Goal: Book appointment/travel/reservation

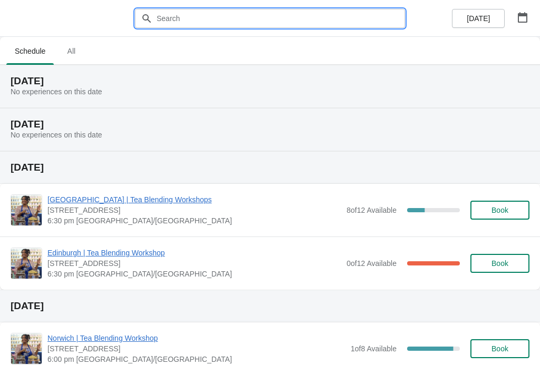
click at [382, 16] on input "text" at bounding box center [280, 18] width 249 height 19
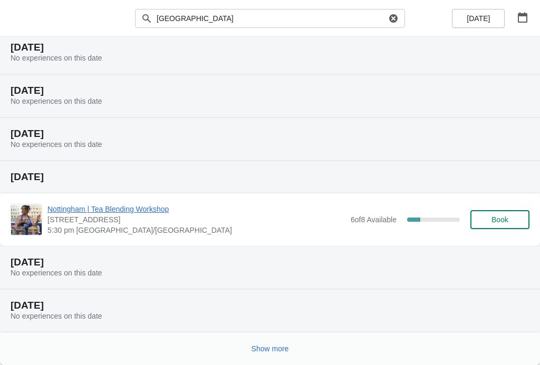
scroll to position [120, 0]
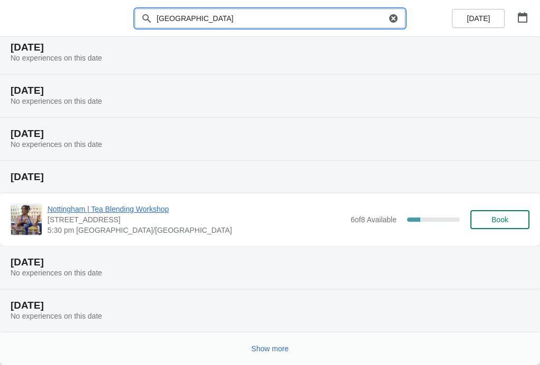
type input "[GEOGRAPHIC_DATA]"
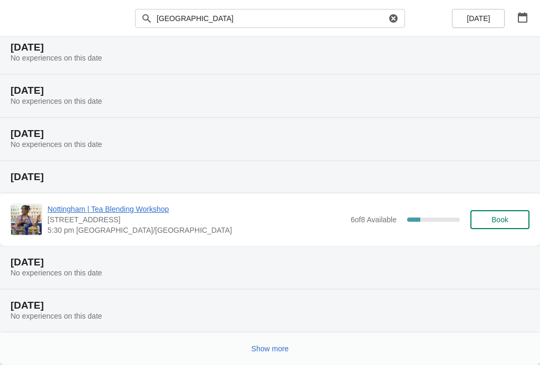
click at [293, 342] on button "Show more" at bounding box center [270, 349] width 46 height 19
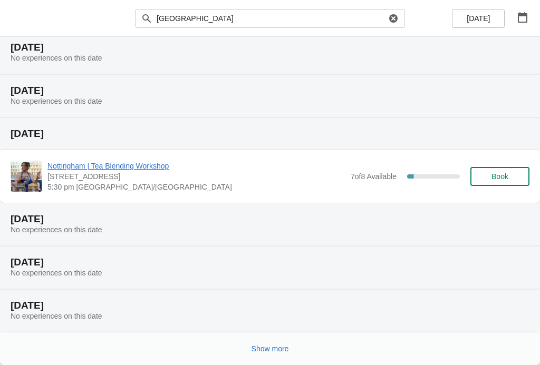
scroll to position [508, 0]
click at [283, 352] on span "Show more" at bounding box center [270, 349] width 37 height 8
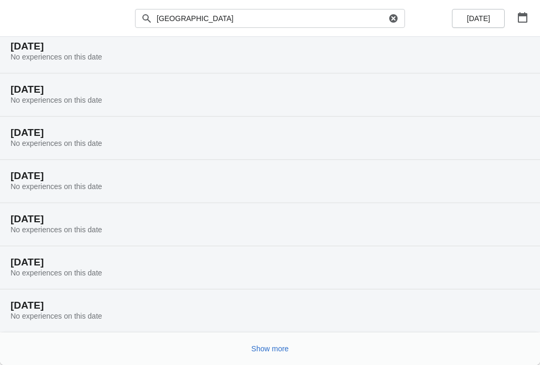
scroll to position [897, 0]
click at [273, 345] on span "Show more" at bounding box center [270, 349] width 37 height 8
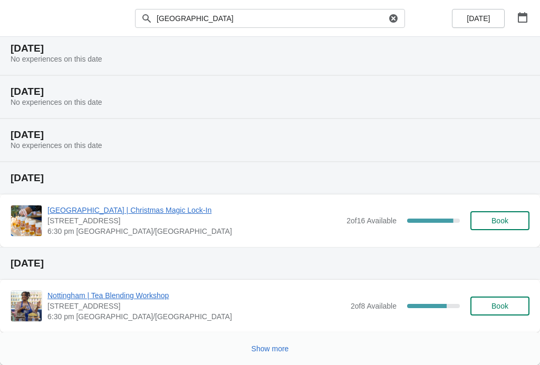
scroll to position [1327, 0]
click at [274, 354] on button "Show more" at bounding box center [270, 349] width 46 height 19
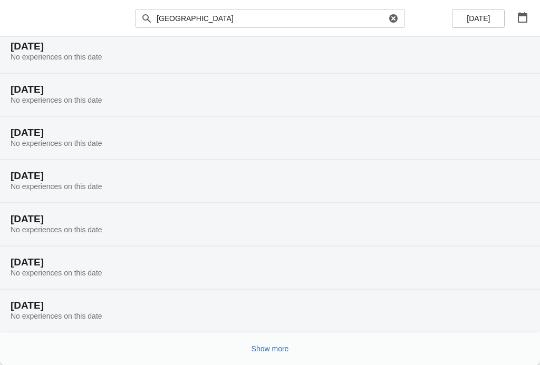
scroll to position [1673, 0]
click at [281, 346] on span "Show more" at bounding box center [270, 349] width 37 height 8
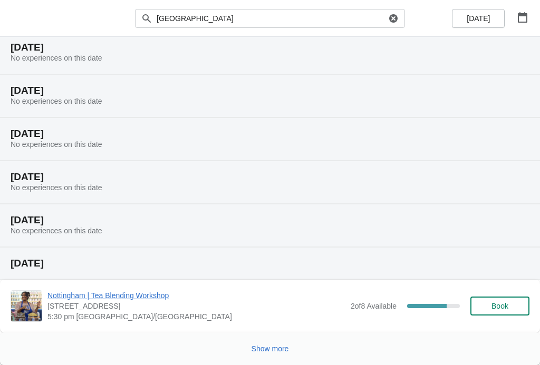
scroll to position [2061, 0]
click at [276, 350] on span "Show more" at bounding box center [270, 349] width 37 height 8
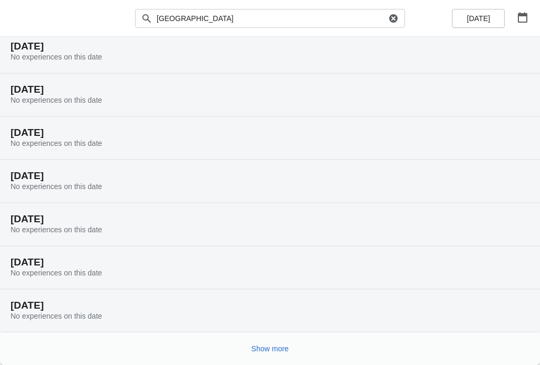
scroll to position [2407, 0]
click at [274, 351] on span "Show more" at bounding box center [270, 349] width 37 height 8
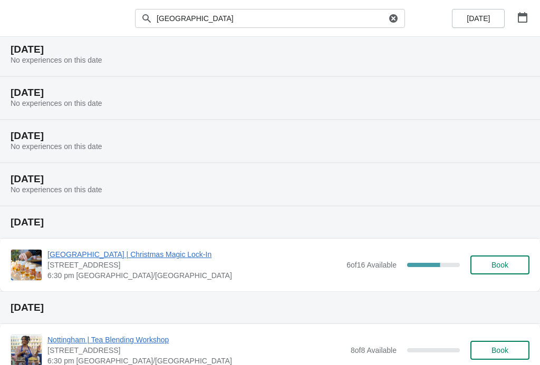
scroll to position [2623, 0]
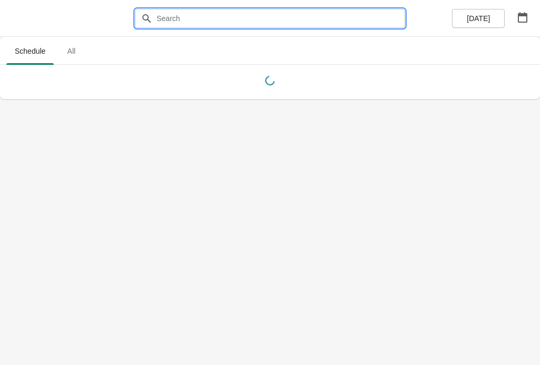
click at [213, 17] on input "text" at bounding box center [280, 18] width 249 height 19
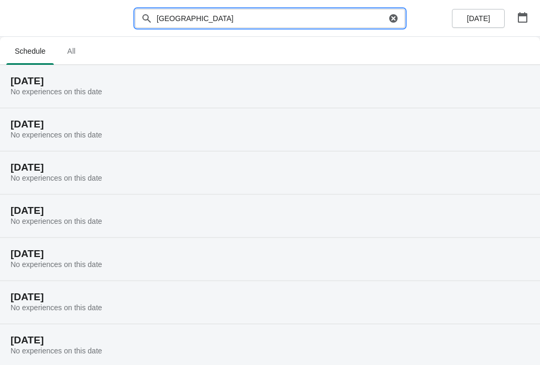
type input "[GEOGRAPHIC_DATA]"
click at [524, 14] on icon "button" at bounding box center [522, 17] width 9 height 11
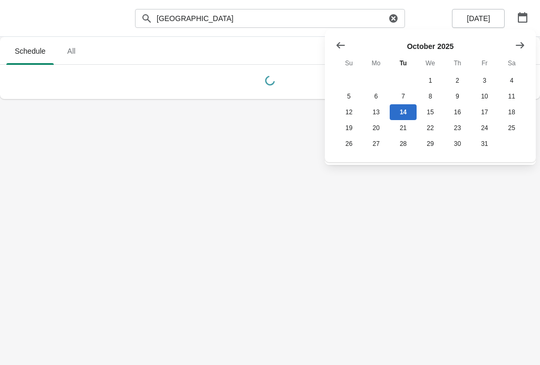
click at [523, 43] on icon "Show next month, November 2025" at bounding box center [520, 45] width 11 height 11
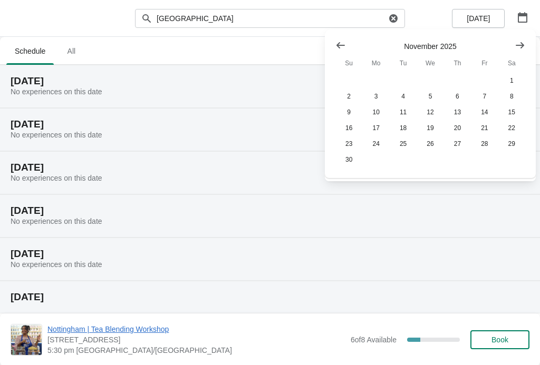
click at [519, 43] on icon "Show next month, December 2025" at bounding box center [520, 45] width 11 height 11
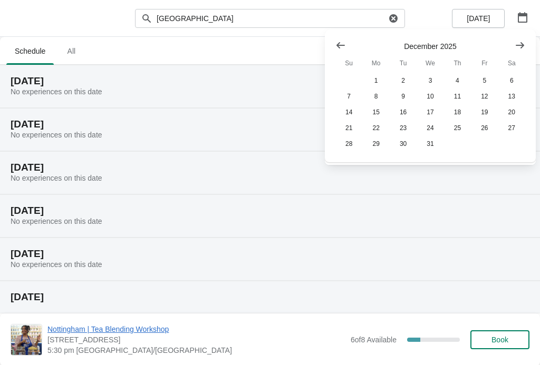
click at [460, 94] on button "11" at bounding box center [457, 97] width 27 height 16
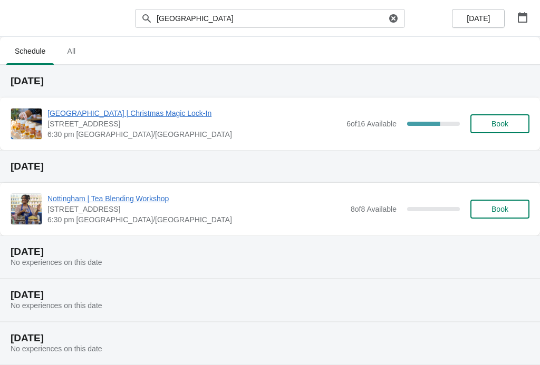
click at [500, 121] on span "Book" at bounding box center [499, 124] width 17 height 8
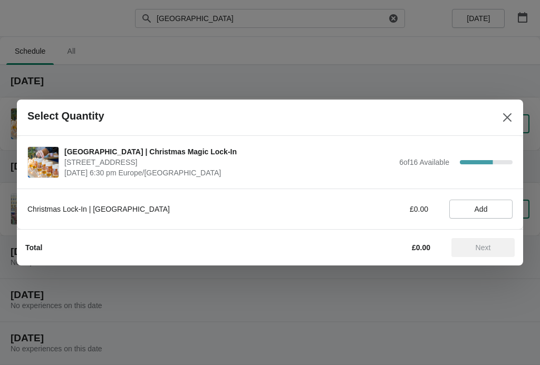
click at [487, 206] on span "Add" at bounding box center [481, 209] width 13 height 8
click at [500, 205] on icon at bounding box center [499, 209] width 11 height 11
click at [494, 244] on span "Next" at bounding box center [483, 248] width 46 height 8
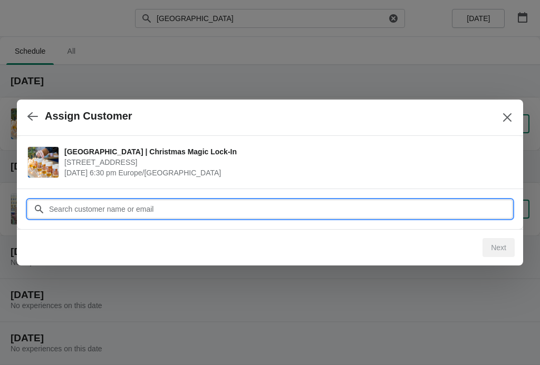
click at [203, 211] on input "Customer" at bounding box center [281, 209] width 464 height 19
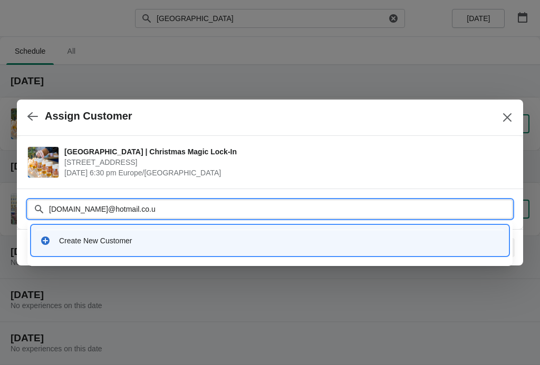
type input "[DOMAIN_NAME][EMAIL_ADDRESS][DOMAIN_NAME]"
click at [167, 208] on input "[DOMAIN_NAME][EMAIL_ADDRESS][DOMAIN_NAME]" at bounding box center [281, 209] width 464 height 19
click at [73, 242] on div "Create New Customer" at bounding box center [279, 241] width 441 height 11
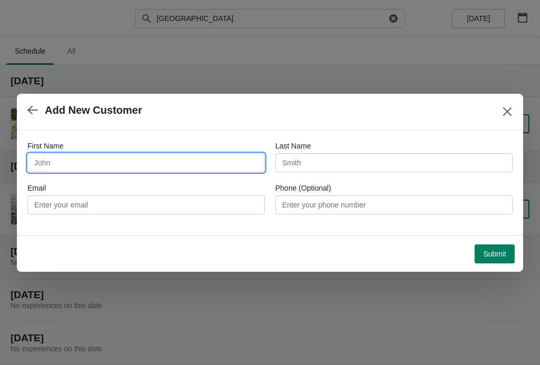
click at [223, 158] on input "First Name" at bounding box center [145, 162] width 237 height 19
type input "Kiera"
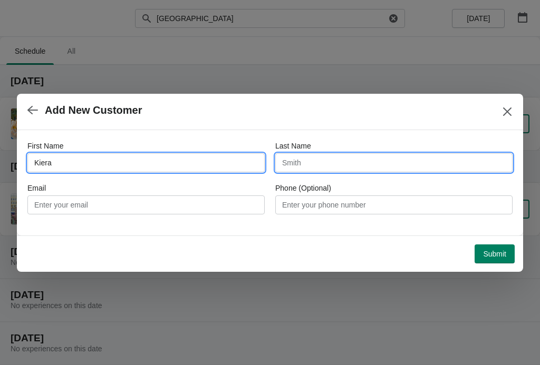
click at [359, 162] on input "Last Name" at bounding box center [393, 162] width 237 height 19
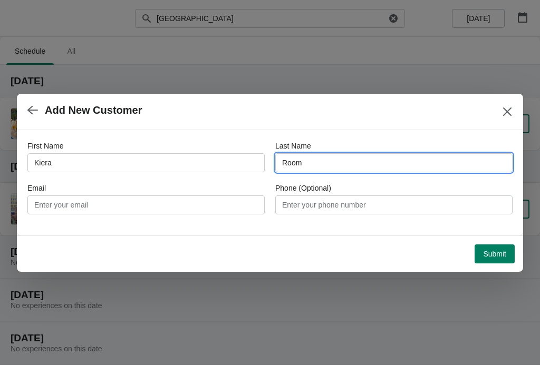
type input "Room"
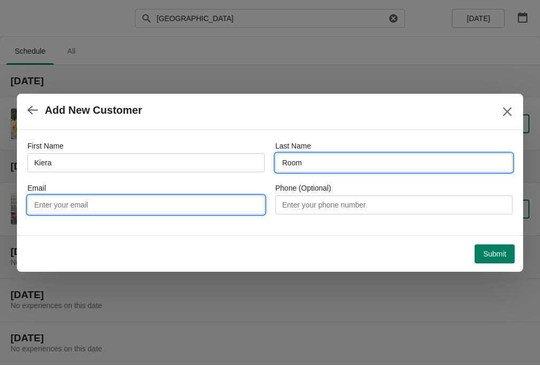
click at [82, 200] on input "Email" at bounding box center [145, 205] width 237 height 19
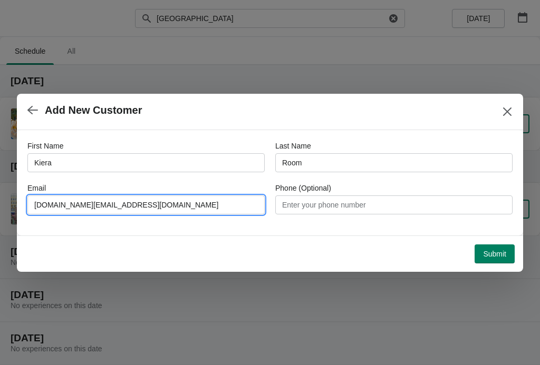
type input "[DOMAIN_NAME][EMAIL_ADDRESS][DOMAIN_NAME]"
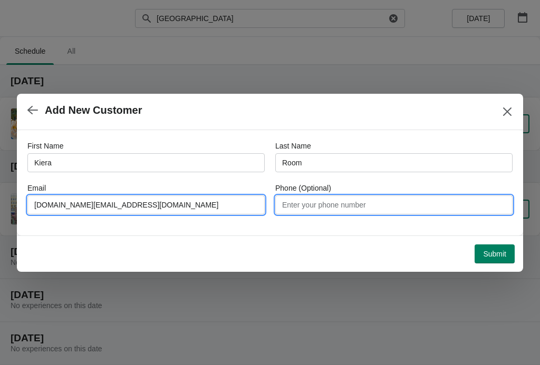
click at [312, 204] on input "Phone (Optional)" at bounding box center [393, 205] width 237 height 19
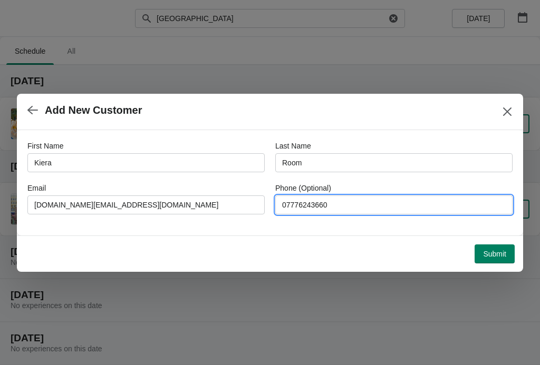
type input "07776243660"
click at [497, 256] on span "Submit" at bounding box center [494, 254] width 23 height 8
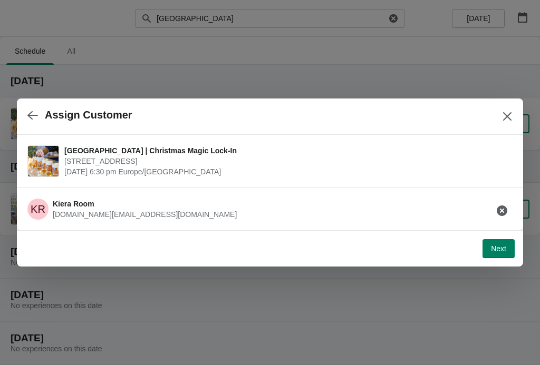
click at [502, 248] on span "Next" at bounding box center [498, 249] width 15 height 8
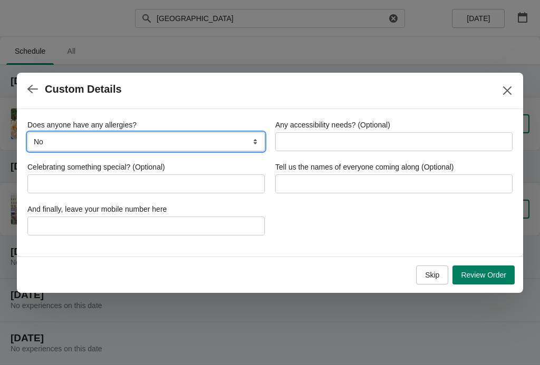
click at [258, 144] on select "No Yes, nuts Yes, wheat Yes, other" at bounding box center [145, 141] width 237 height 19
select select "Yes, other"
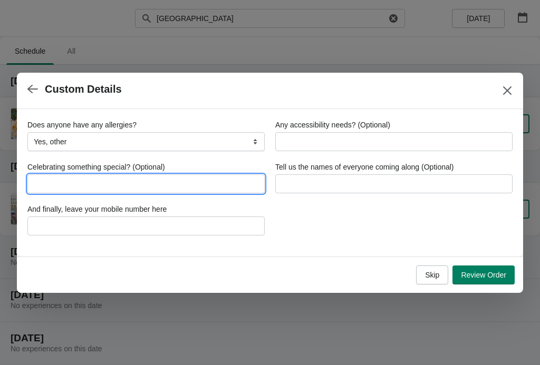
click at [219, 182] on input "Celebrating something special? (Optional)" at bounding box center [145, 184] width 237 height 19
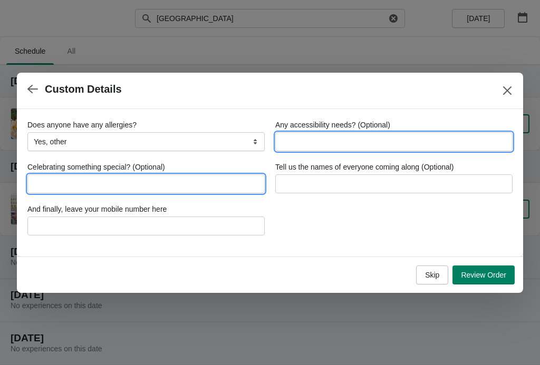
click at [401, 139] on input "Any accessibility needs? (Optional)" at bounding box center [393, 141] width 237 height 19
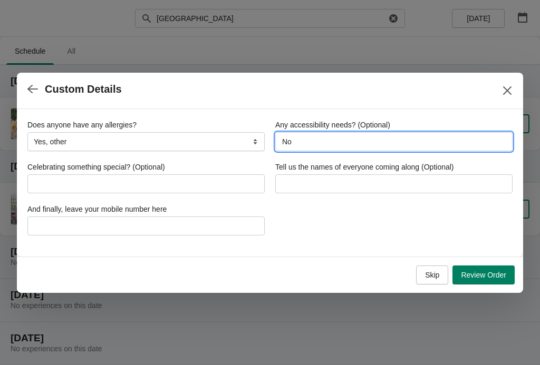
type input "No"
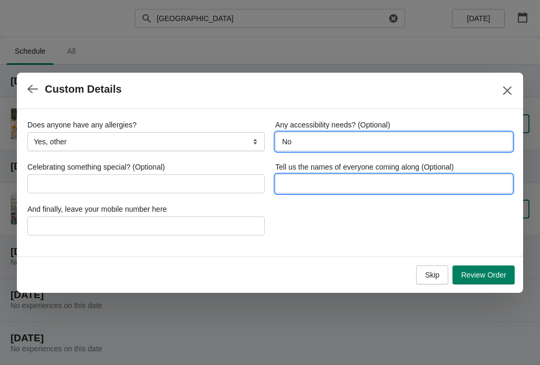
click at [402, 175] on input "Tell us the names of everyone coming along (Optional)" at bounding box center [393, 184] width 237 height 19
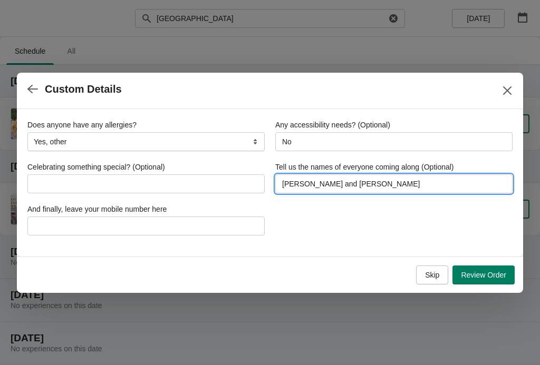
type input "[PERSON_NAME] and [PERSON_NAME]"
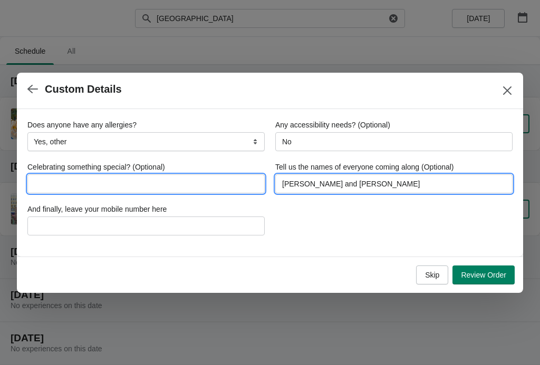
click at [248, 184] on input "Celebrating something special? (Optional)" at bounding box center [145, 184] width 237 height 19
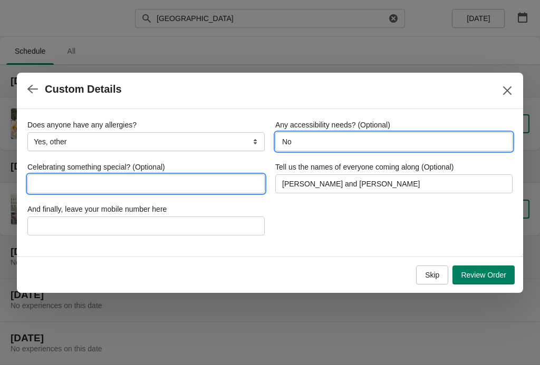
click at [357, 143] on input "No" at bounding box center [393, 141] width 237 height 19
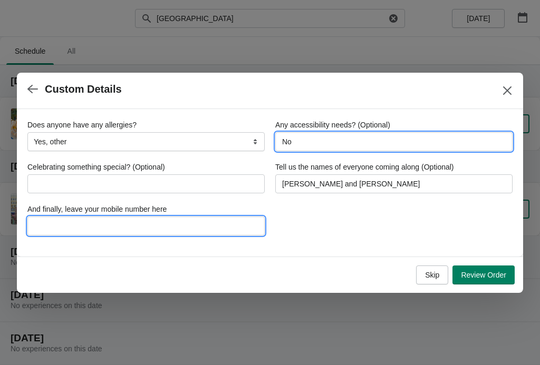
click at [197, 229] on input "And finally, leave your mobile number here" at bounding box center [145, 226] width 237 height 19
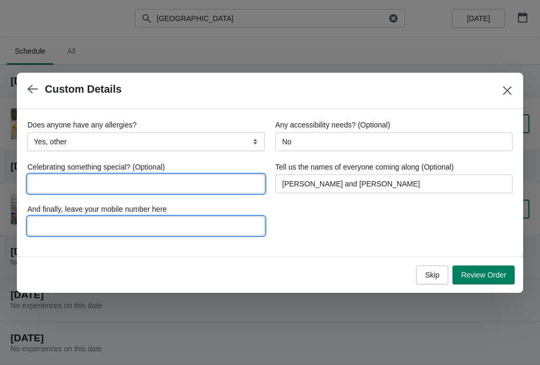
click at [200, 184] on input "Celebrating something special? (Optional)" at bounding box center [145, 184] width 237 height 19
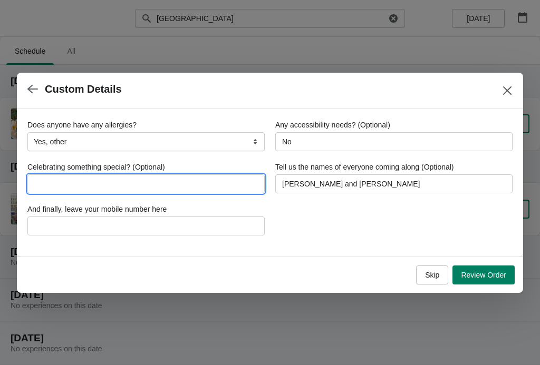
click at [199, 126] on div "Does anyone have any allergies?" at bounding box center [145, 125] width 237 height 11
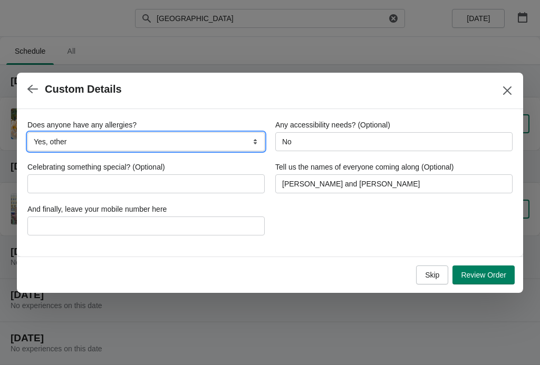
click at [235, 146] on select "No Yes, nuts Yes, wheat Yes, other" at bounding box center [145, 141] width 237 height 19
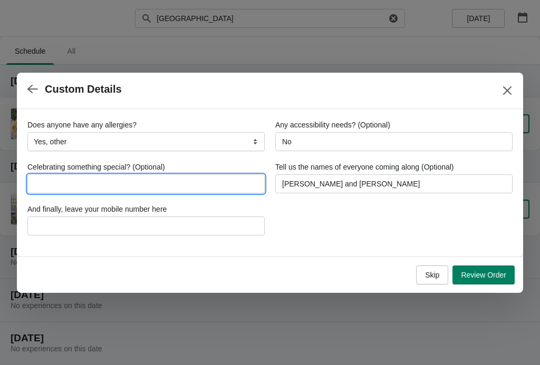
click at [216, 185] on input "Celebrating something special? (Optional)" at bounding box center [145, 184] width 237 height 19
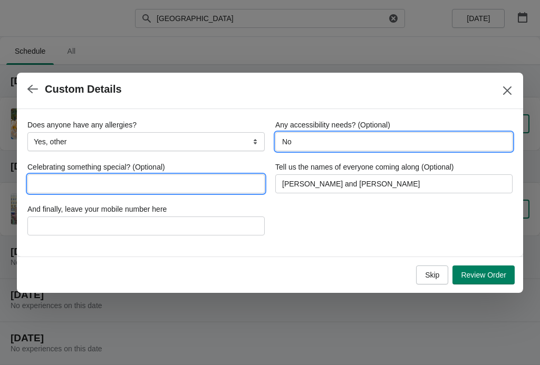
click at [389, 138] on input "No" at bounding box center [393, 141] width 237 height 19
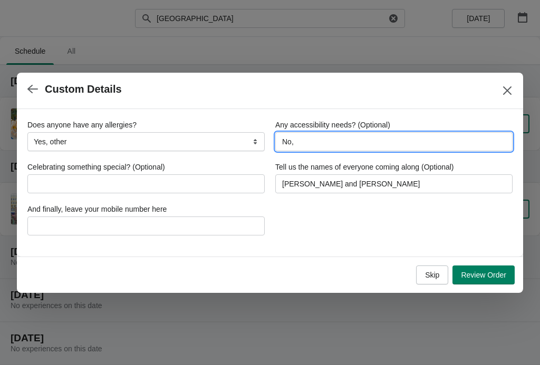
type input "No"
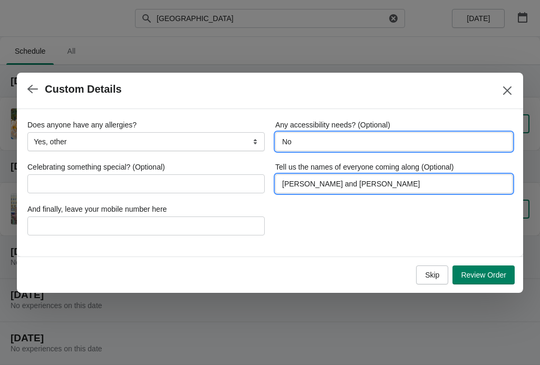
click at [372, 189] on input "[PERSON_NAME] and [PERSON_NAME]" at bounding box center [393, 184] width 237 height 19
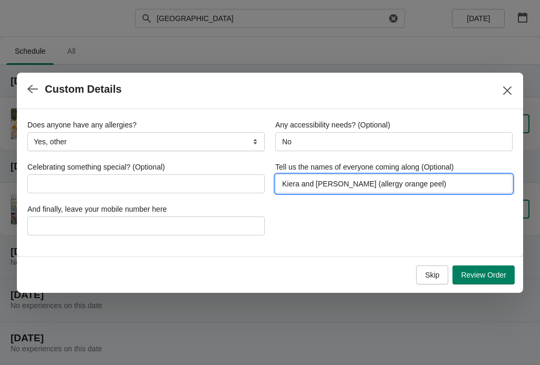
type input "Kiera and [PERSON_NAME] (allergy orange peel)"
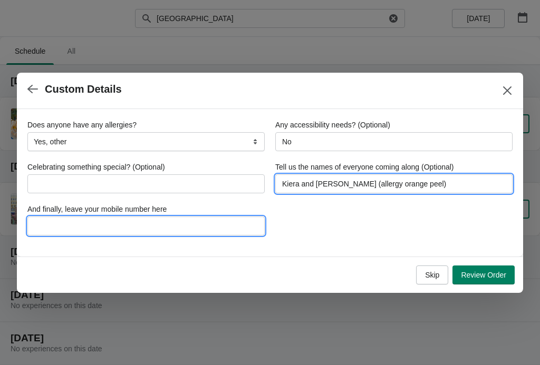
click at [185, 225] on input "And finally, leave your mobile number here" at bounding box center [145, 226] width 237 height 19
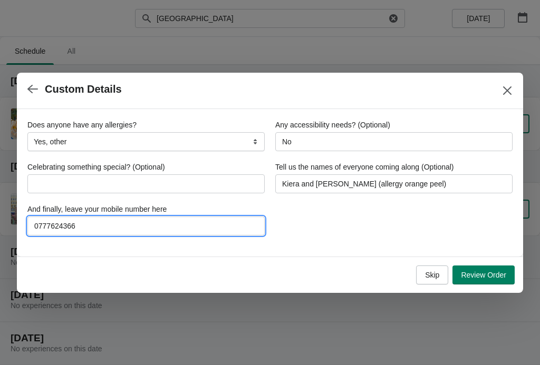
type input "07776243660"
click at [490, 267] on button "Review Order" at bounding box center [483, 275] width 62 height 19
